Goal: Task Accomplishment & Management: Manage account settings

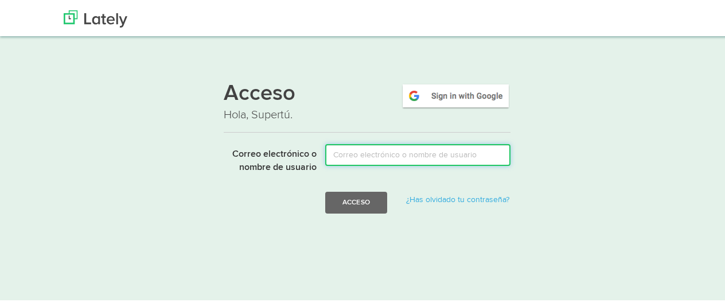
click at [387, 152] on input "Correo electrónico o nombre de usuario" at bounding box center [417, 153] width 185 height 22
type input "[EMAIL_ADDRESS][DOMAIN_NAME]"
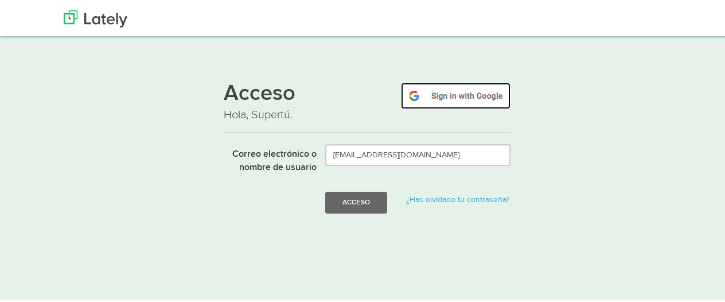
click at [445, 98] on img at bounding box center [456, 94] width 110 height 26
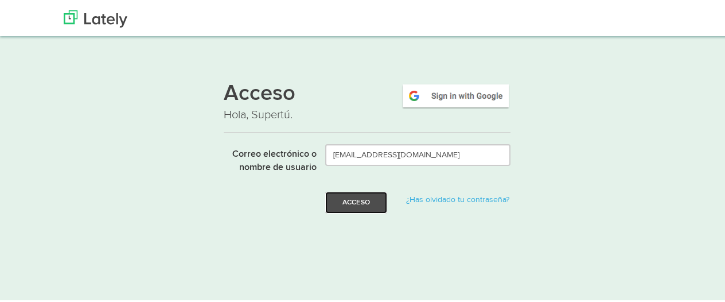
click at [357, 200] on font "Acceso" at bounding box center [357, 200] width 28 height 7
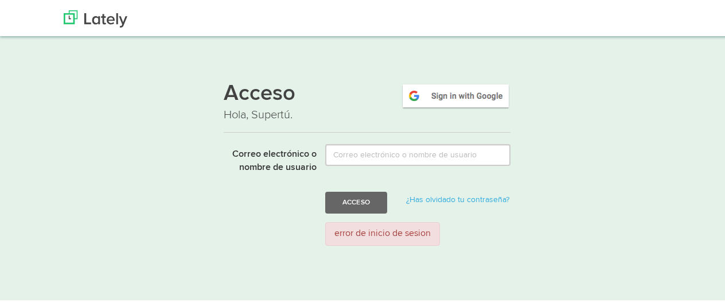
scroll to position [57, 0]
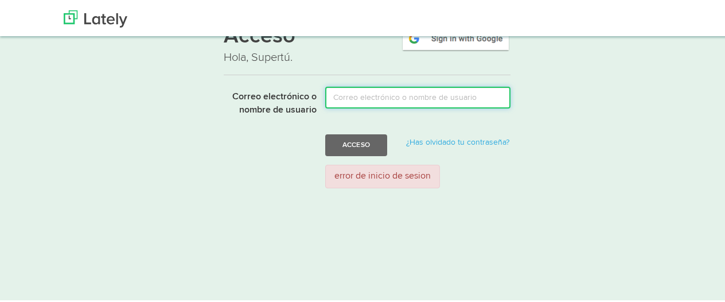
click at [387, 96] on input "Correo electrónico o nombre de usuario" at bounding box center [417, 96] width 185 height 22
type input "[EMAIL_ADDRESS][DOMAIN_NAME]"
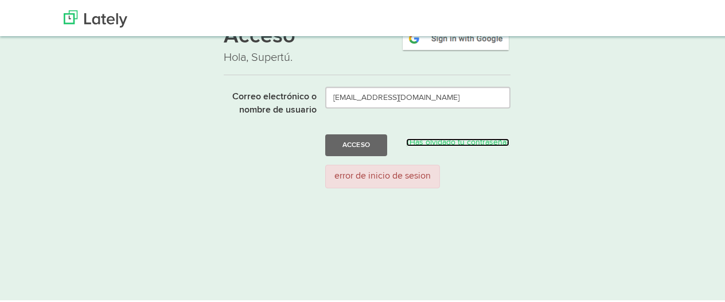
click at [450, 144] on font "¿Has olvidado tu contraseña?" at bounding box center [457, 141] width 103 height 8
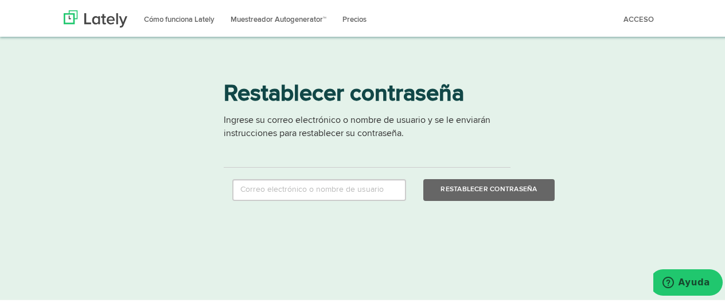
click at [308, 152] on p "Ingrese su correo electrónico o nombre de usuario y se le enviarán instruccione…" at bounding box center [367, 134] width 287 height 44
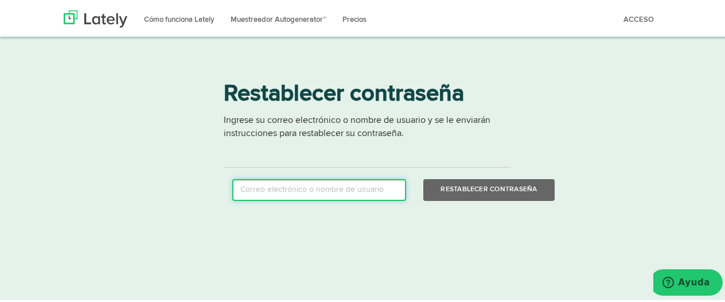
click at [263, 183] on input "email" at bounding box center [319, 188] width 174 height 22
type input "[EMAIL_ADDRESS][DOMAIN_NAME]"
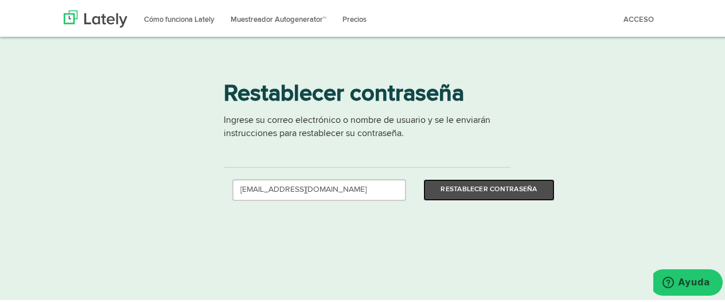
click at [528, 195] on button "Restablecer contraseña" at bounding box center [489, 188] width 131 height 22
